Goal: Complete application form

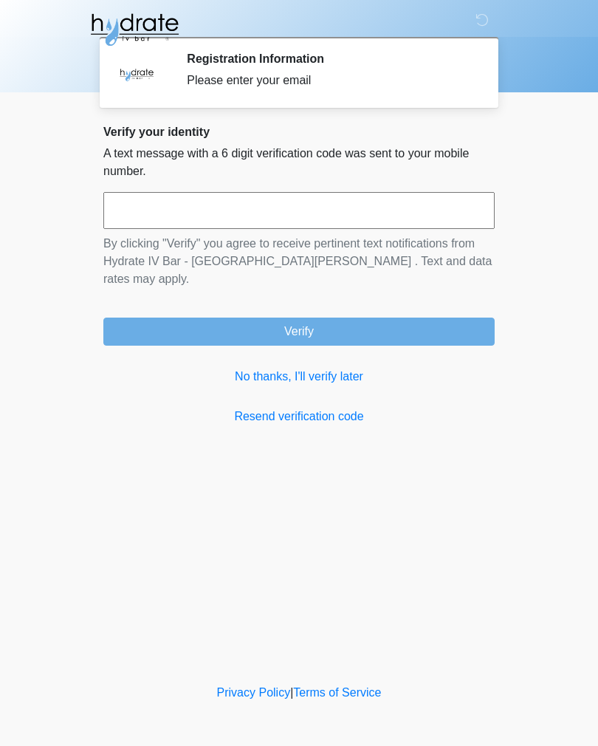
click at [141, 208] on input "text" at bounding box center [298, 210] width 391 height 37
type input "******"
click at [343, 318] on button "Verify" at bounding box center [298, 332] width 391 height 28
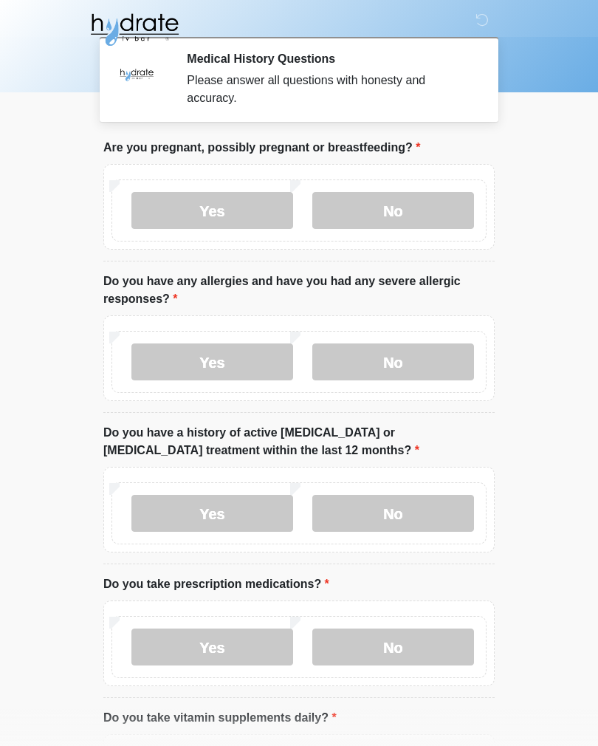
click at [416, 227] on label "No" at bounding box center [393, 210] width 162 height 37
click at [450, 363] on label "No" at bounding box center [393, 361] width 162 height 37
click at [449, 511] on label "No" at bounding box center [393, 513] width 162 height 37
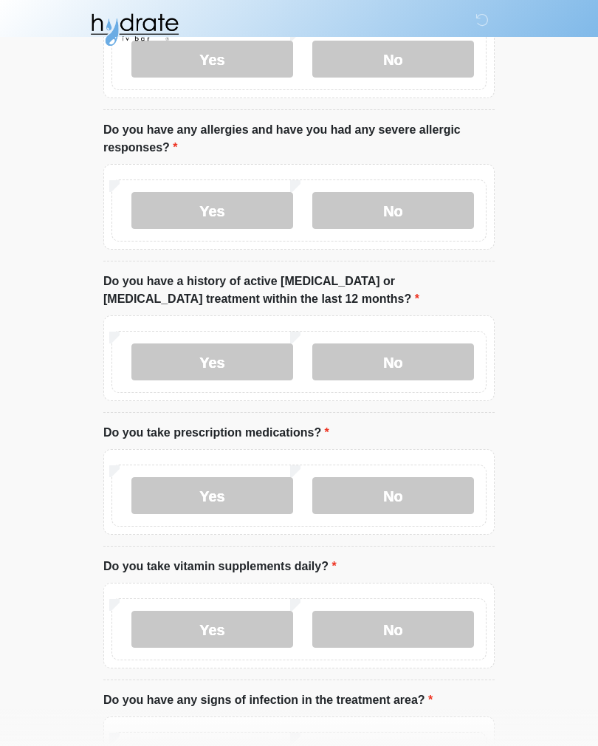
scroll to position [153, 0]
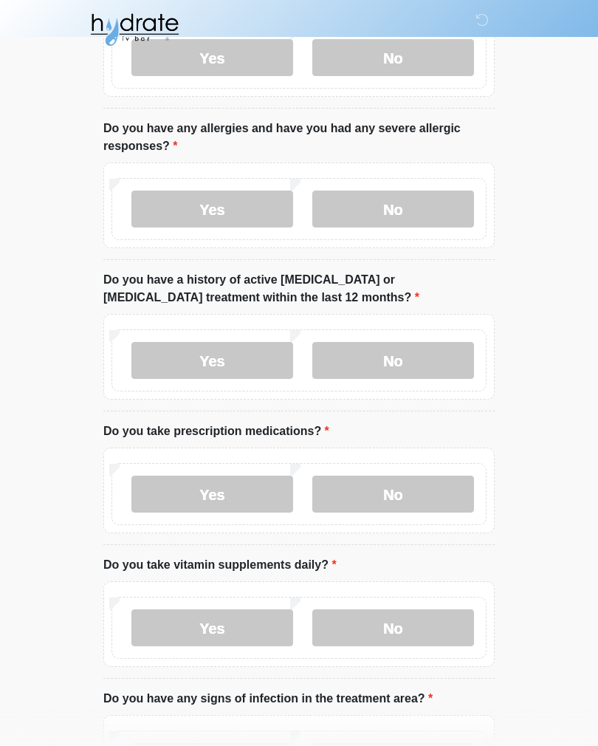
click at [206, 496] on label "Yes" at bounding box center [212, 494] width 162 height 37
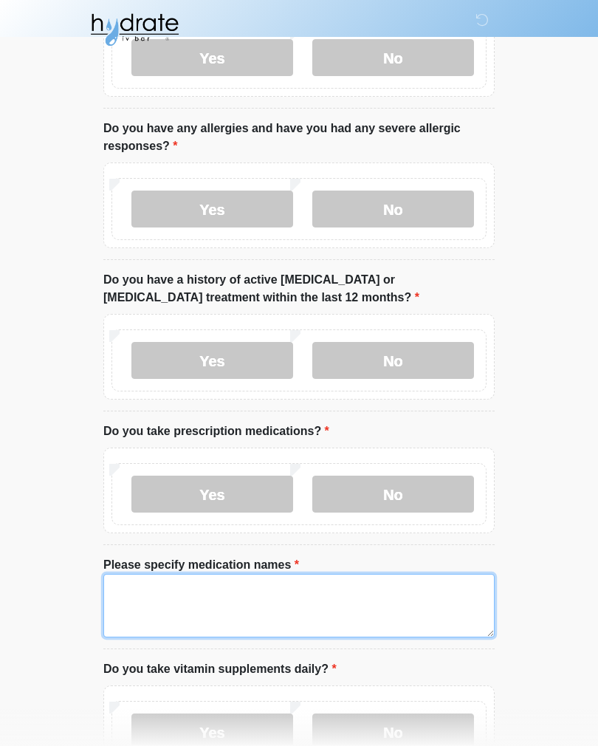
click at [377, 609] on textarea "Please specify medication names" at bounding box center [298, 606] width 391 height 64
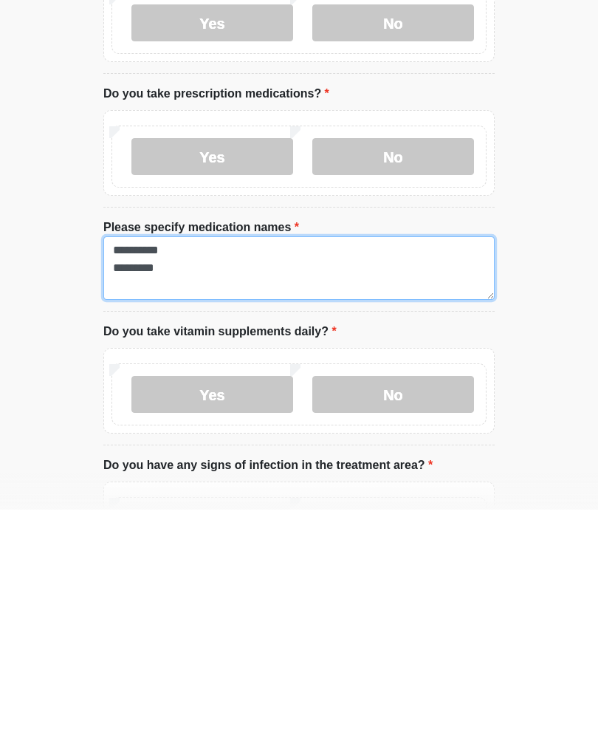
type textarea "**********"
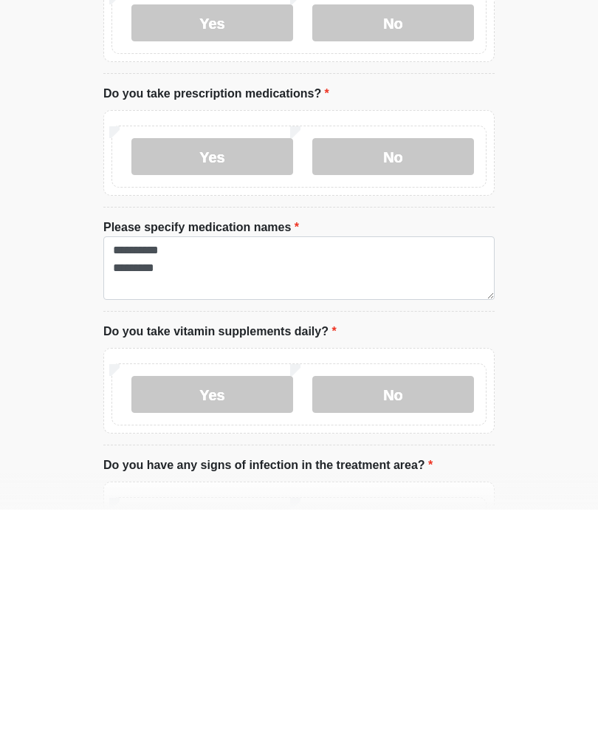
click at [247, 612] on label "Yes" at bounding box center [212, 630] width 162 height 37
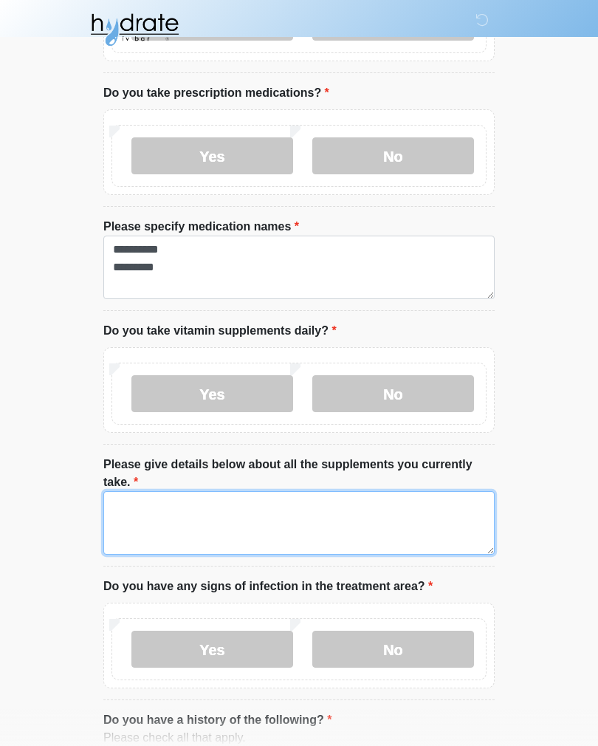
click at [428, 523] on textarea "Please give details below about all the supplements you currently take." at bounding box center [298, 523] width 391 height 64
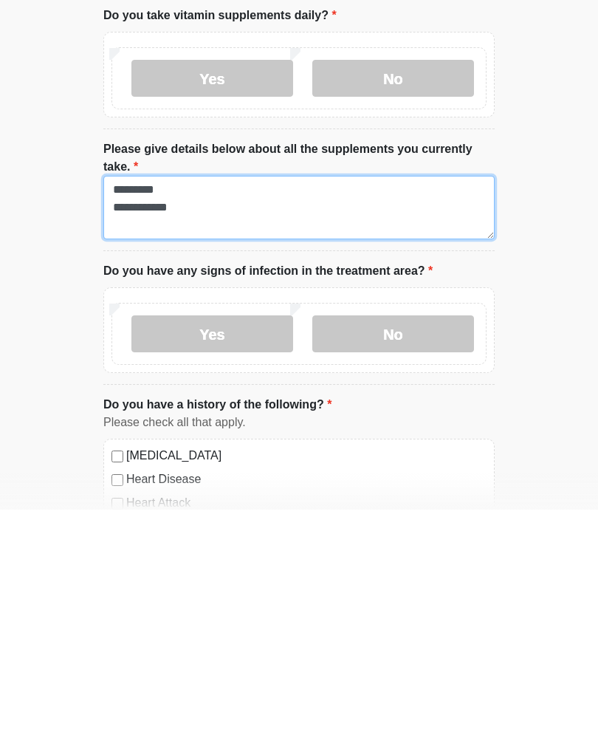
scroll to position [571, 0]
type textarea "**********"
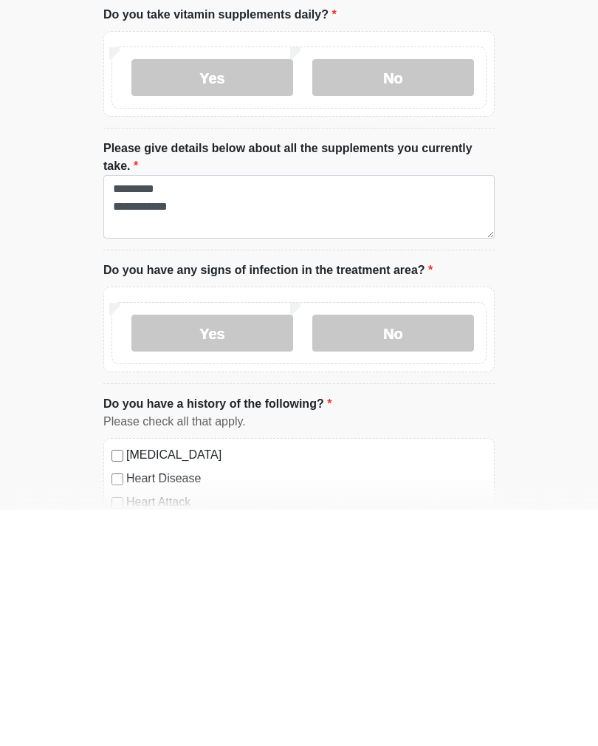
click at [431, 551] on label "No" at bounding box center [393, 569] width 162 height 37
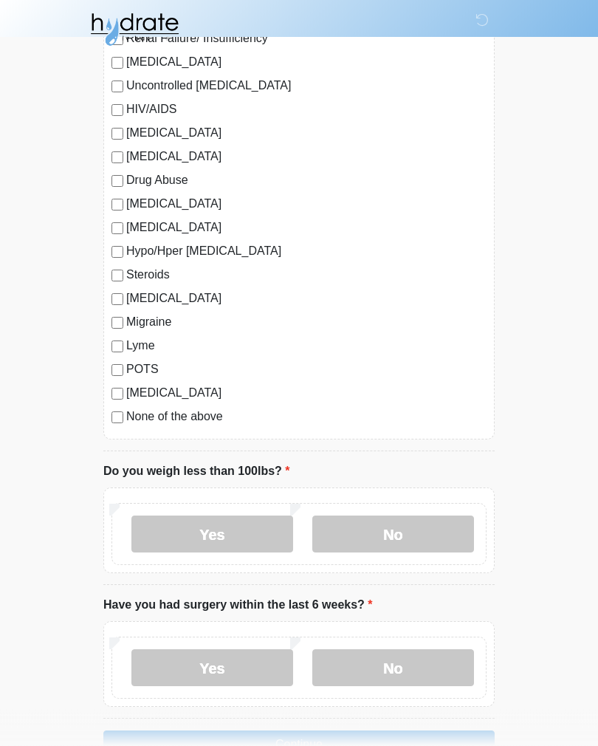
scroll to position [1603, 0]
click at [400, 527] on label "No" at bounding box center [393, 533] width 162 height 37
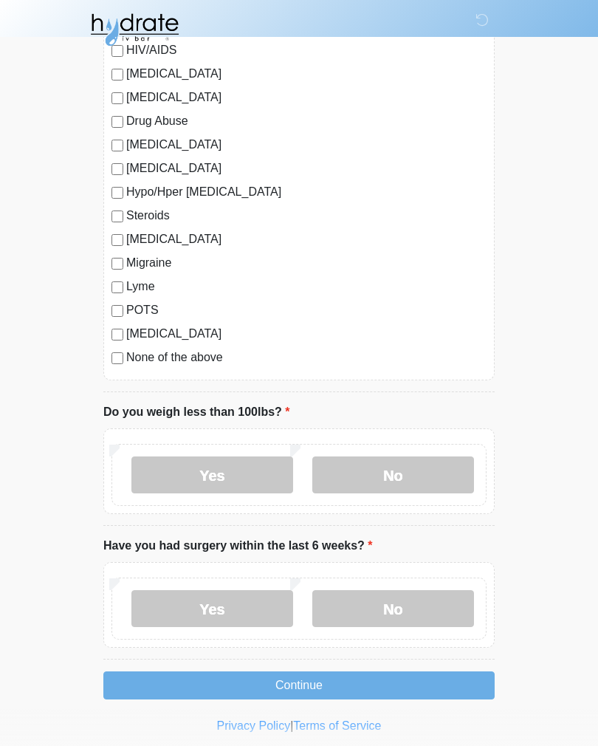
scroll to position [1668, 0]
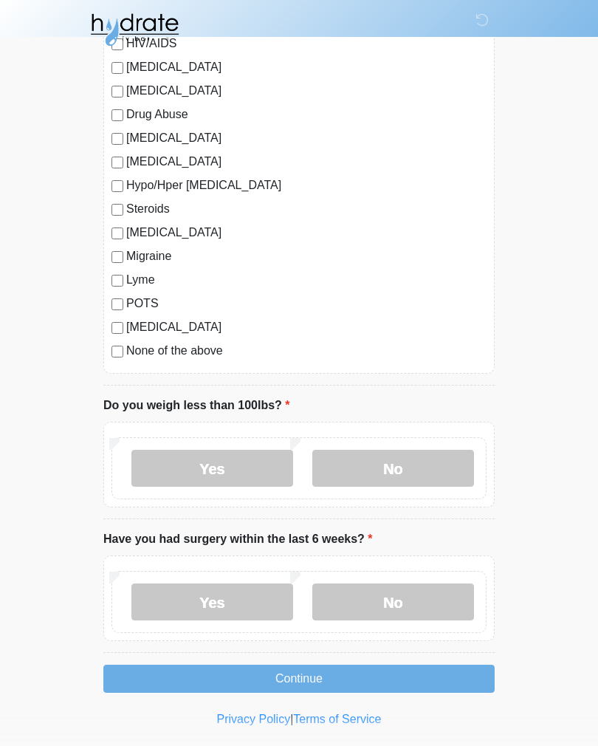
click at [414, 606] on label "No" at bounding box center [393, 601] width 162 height 37
click at [406, 678] on button "Continue" at bounding box center [298, 679] width 391 height 28
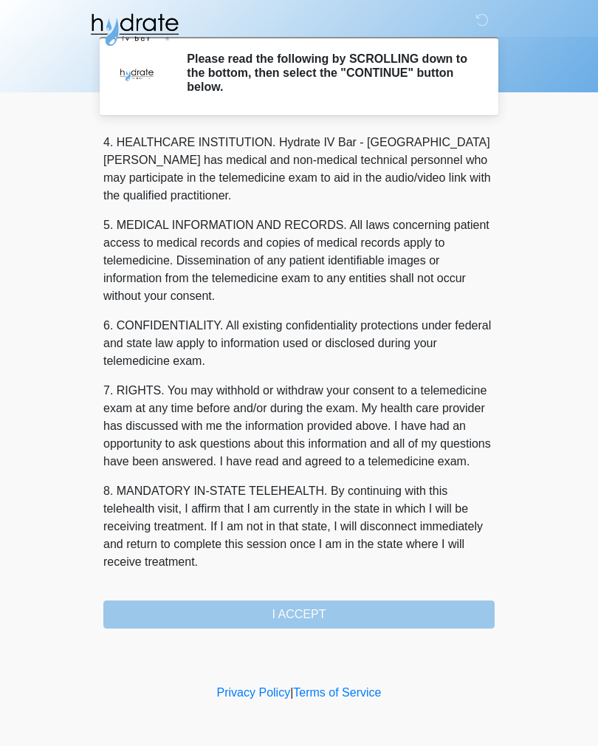
scroll to position [424, 0]
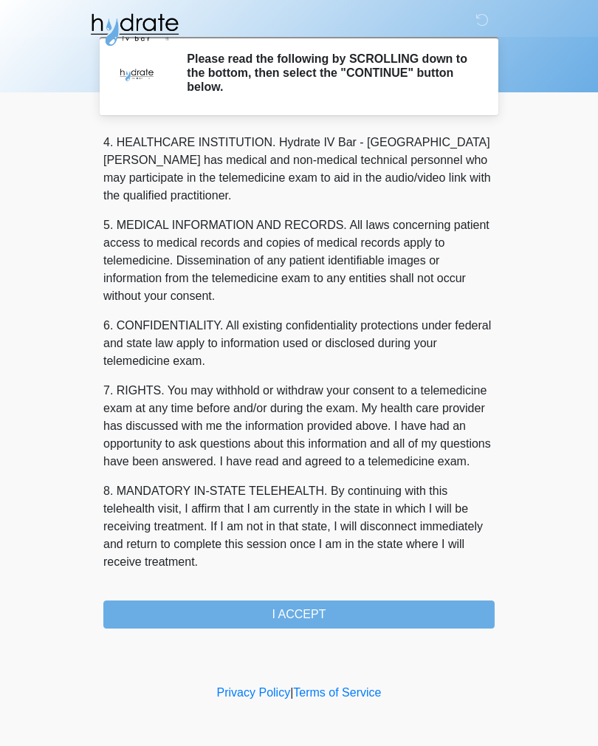
click at [364, 622] on button "I ACCEPT" at bounding box center [298, 614] width 391 height 28
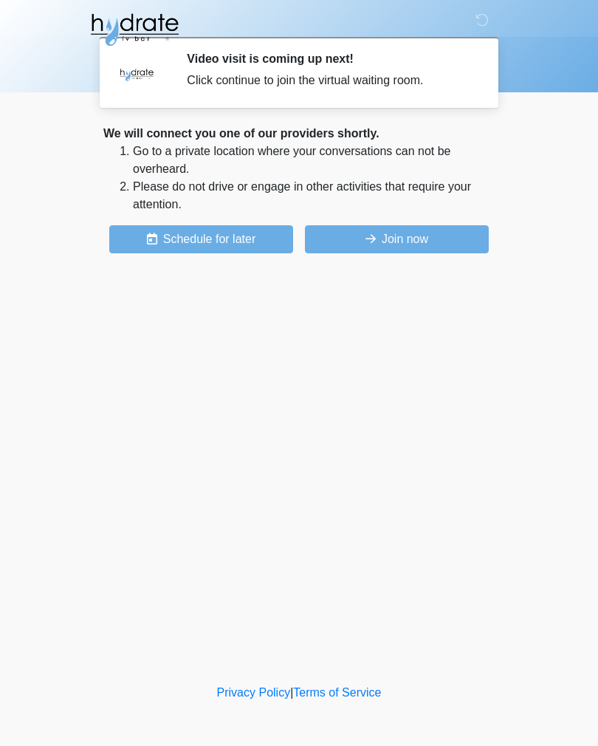
click at [420, 241] on button "Join now" at bounding box center [397, 239] width 184 height 28
